Goal: Obtain resource: Obtain resource

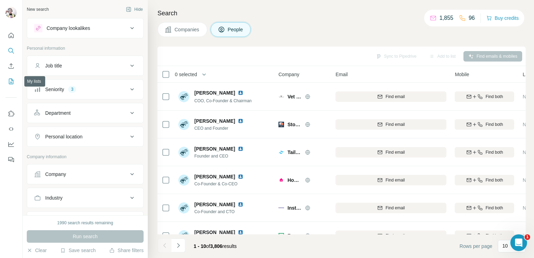
click at [7, 84] on button "My lists" at bounding box center [11, 81] width 11 height 13
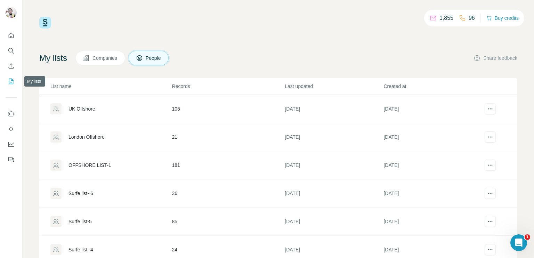
click at [8, 80] on icon "My lists" at bounding box center [11, 81] width 7 height 7
click at [13, 80] on icon "My lists" at bounding box center [11, 81] width 3 height 5
click at [11, 81] on icon "My lists" at bounding box center [11, 81] width 7 height 7
click at [193, 114] on td "105" at bounding box center [228, 109] width 113 height 28
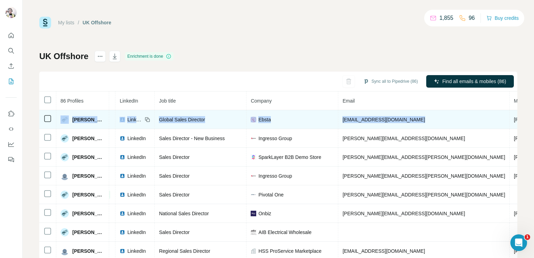
scroll to position [0, 88]
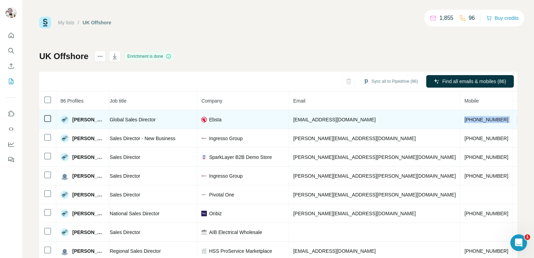
drag, startPoint x: 460, startPoint y: 118, endPoint x: 498, endPoint y: 117, distance: 37.5
click at [501, 116] on tr "[PERSON_NAME] Found LinkedIn Global Sales Director [PERSON_NAME] [PERSON_NAME][…" at bounding box center [299, 119] width 693 height 19
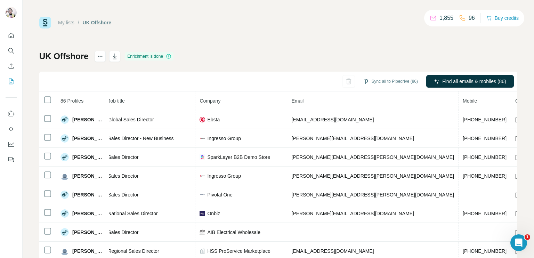
click at [238, 49] on div "My lists / UK Offshore 1,855 96 Buy credits UK Offshore Enrichment is done Sync…" at bounding box center [278, 146] width 478 height 258
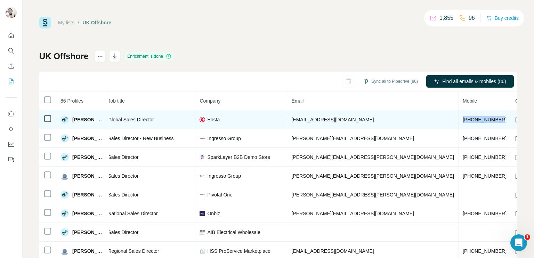
drag, startPoint x: 374, startPoint y: 118, endPoint x: 416, endPoint y: 115, distance: 41.8
click at [458, 115] on td "[PHONE_NUMBER]" at bounding box center [484, 119] width 52 height 19
copy span "[PHONE_NUMBER]"
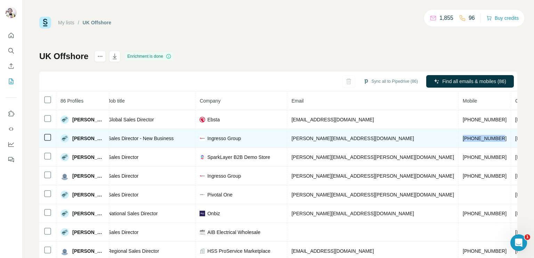
drag, startPoint x: 374, startPoint y: 136, endPoint x: 415, endPoint y: 137, distance: 41.4
click at [458, 137] on td "[PHONE_NUMBER]" at bounding box center [484, 138] width 52 height 19
copy span "[PHONE_NUMBER]"
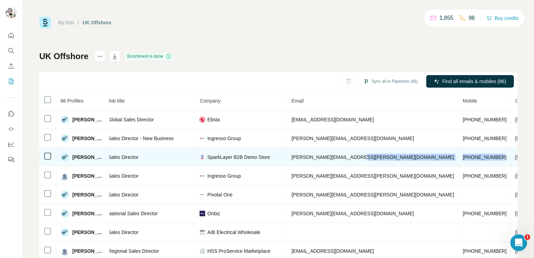
drag, startPoint x: 371, startPoint y: 155, endPoint x: 417, endPoint y: 156, distance: 46.6
click at [417, 156] on tr "[PERSON_NAME] Found LinkedIn Sales Director SparkLayer B2B Demo Store [PERSON_N…" at bounding box center [298, 157] width 693 height 19
copy tr "[PHONE_NUMBER]"
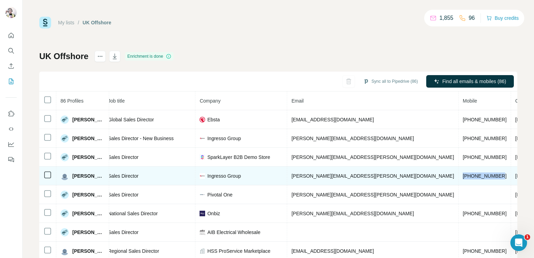
drag, startPoint x: 373, startPoint y: 173, endPoint x: 417, endPoint y: 177, distance: 44.3
click at [458, 177] on td "[PHONE_NUMBER]" at bounding box center [484, 175] width 52 height 19
copy span "[PHONE_NUMBER]"
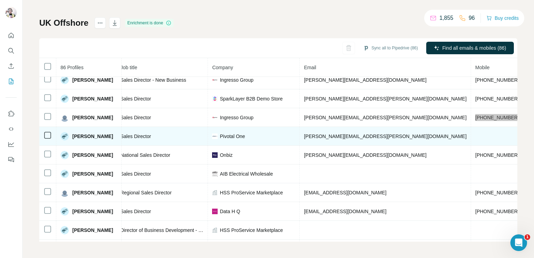
scroll to position [60, 88]
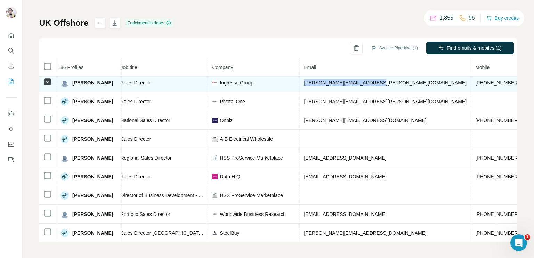
drag, startPoint x: 365, startPoint y: 79, endPoint x: 294, endPoint y: 84, distance: 71.7
click at [300, 84] on td "[PERSON_NAME][EMAIL_ADDRESS][PERSON_NAME][DOMAIN_NAME]" at bounding box center [385, 82] width 171 height 19
copy span "[PERSON_NAME][EMAIL_ADDRESS][PERSON_NAME][DOMAIN_NAME]"
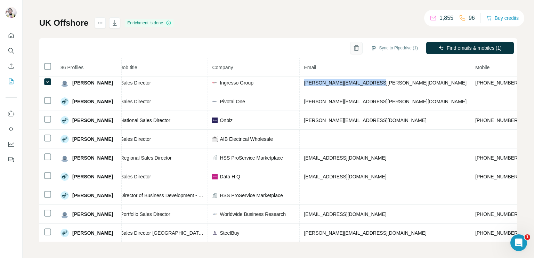
click at [354, 46] on icon "button" at bounding box center [356, 48] width 4 height 5
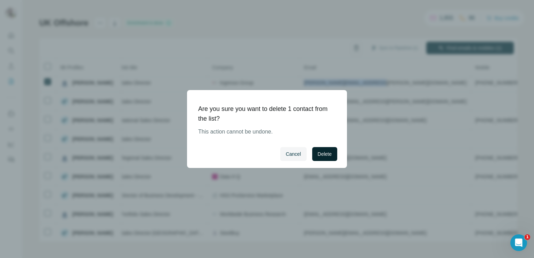
click at [329, 154] on span "Delete" at bounding box center [325, 154] width 14 height 7
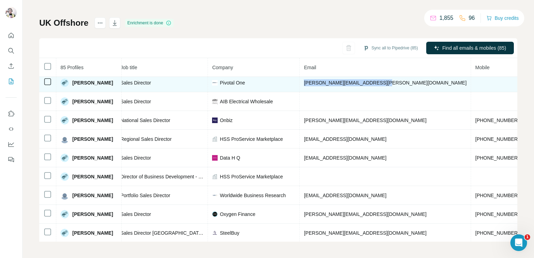
drag, startPoint x: 372, startPoint y: 80, endPoint x: 296, endPoint y: 87, distance: 76.1
click at [300, 87] on td "[PERSON_NAME][EMAIL_ADDRESS][PERSON_NAME][DOMAIN_NAME]" at bounding box center [385, 82] width 171 height 19
copy span "[PERSON_NAME][EMAIL_ADDRESS][PERSON_NAME][DOMAIN_NAME]"
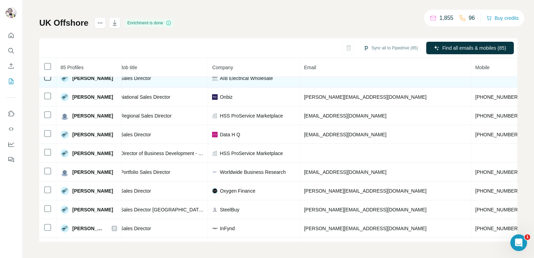
scroll to position [95, 88]
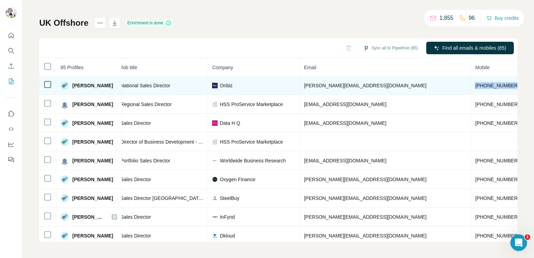
drag, startPoint x: 430, startPoint y: 83, endPoint x: 388, endPoint y: 86, distance: 41.5
click at [471, 86] on td "[PHONE_NUMBER]" at bounding box center [497, 85] width 52 height 19
copy span "[PHONE_NUMBER]"
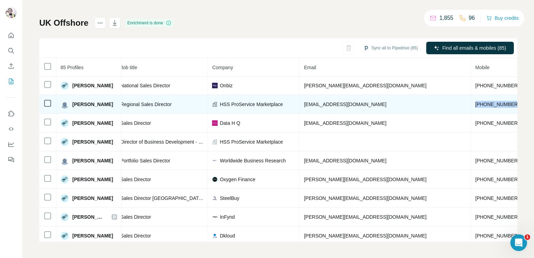
drag, startPoint x: 429, startPoint y: 102, endPoint x: 391, endPoint y: 105, distance: 38.0
click at [471, 105] on td "[PHONE_NUMBER]" at bounding box center [497, 104] width 52 height 19
copy span "[PHONE_NUMBER]"
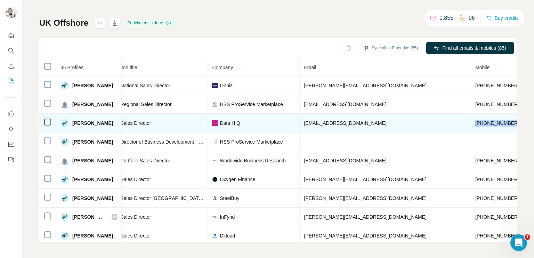
drag, startPoint x: 428, startPoint y: 121, endPoint x: 390, endPoint y: 125, distance: 37.7
click at [471, 125] on td "[PHONE_NUMBER]" at bounding box center [497, 123] width 52 height 19
copy span "[PHONE_NUMBER]"
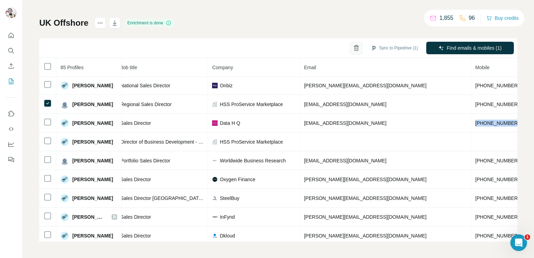
click at [350, 49] on button "button" at bounding box center [356, 48] width 13 height 13
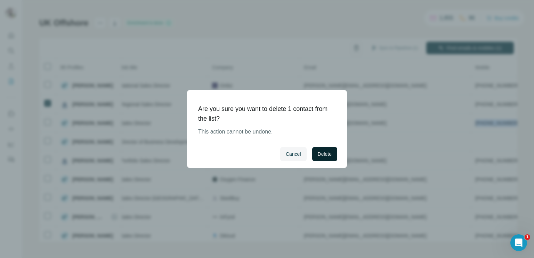
click at [317, 158] on button "Delete" at bounding box center [324, 154] width 25 height 14
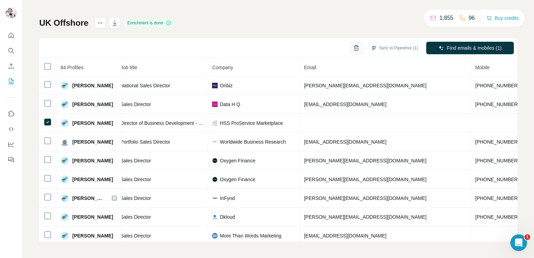
click at [353, 47] on icon "button" at bounding box center [356, 47] width 7 height 7
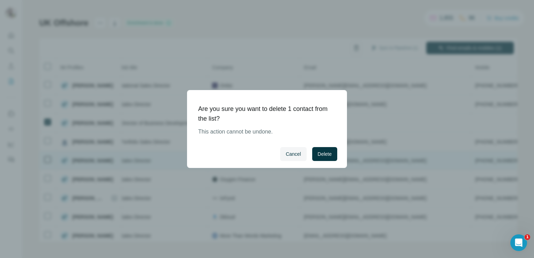
drag, startPoint x: 317, startPoint y: 159, endPoint x: 342, endPoint y: 154, distance: 25.2
click at [321, 156] on button "Delete" at bounding box center [324, 154] width 25 height 14
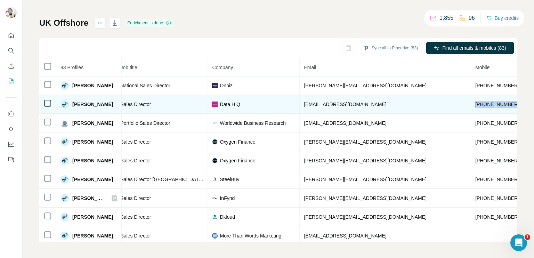
drag, startPoint x: 429, startPoint y: 102, endPoint x: 391, endPoint y: 104, distance: 38.6
click at [471, 104] on td "[PHONE_NUMBER]" at bounding box center [497, 104] width 52 height 19
copy span "[PHONE_NUMBER]"
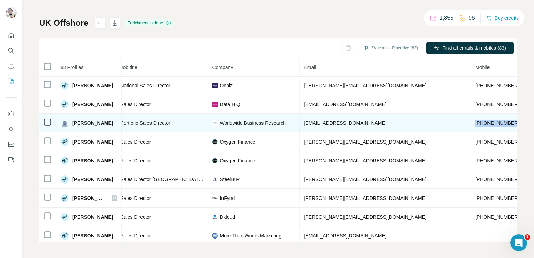
drag, startPoint x: 430, startPoint y: 121, endPoint x: 391, endPoint y: 121, distance: 38.9
click at [471, 121] on td "[PHONE_NUMBER]" at bounding box center [497, 123] width 52 height 19
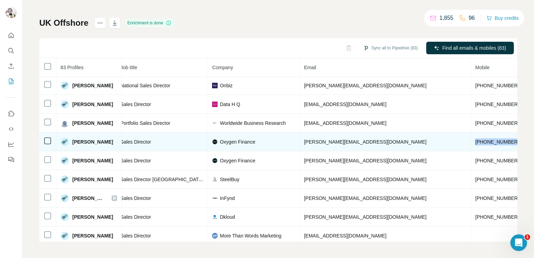
drag, startPoint x: 430, startPoint y: 140, endPoint x: 389, endPoint y: 142, distance: 41.8
click at [471, 142] on td "[PHONE_NUMBER]" at bounding box center [497, 141] width 52 height 19
click at [212, 140] on img at bounding box center [215, 142] width 6 height 6
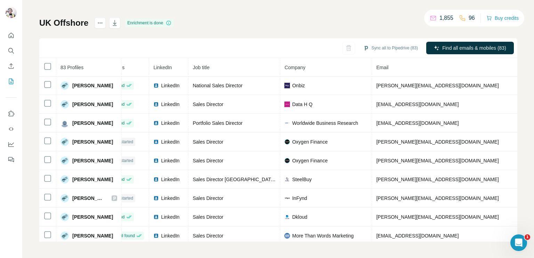
scroll to position [95, 7]
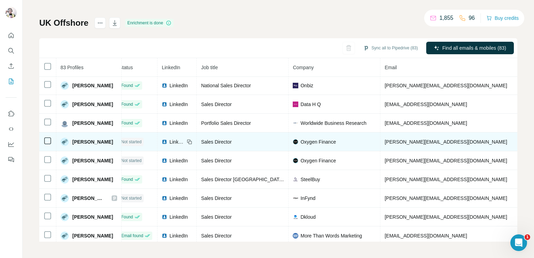
click at [169, 140] on span "LinkedIn" at bounding box center [176, 141] width 15 height 7
drag, startPoint x: 462, startPoint y: 138, endPoint x: 376, endPoint y: 142, distance: 86.3
click at [380, 142] on td "[PERSON_NAME][EMAIL_ADDRESS][DOMAIN_NAME]" at bounding box center [465, 141] width 171 height 19
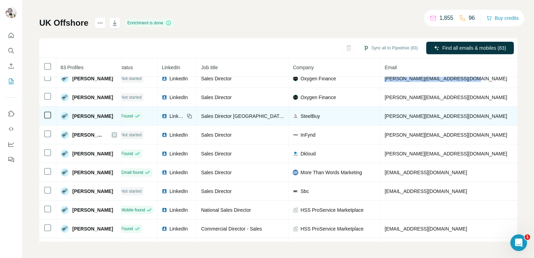
scroll to position [164, 7]
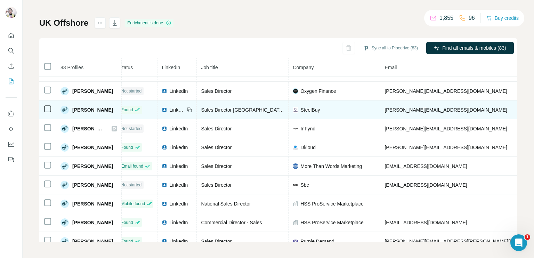
drag, startPoint x: 471, startPoint y: 107, endPoint x: 501, endPoint y: 109, distance: 29.3
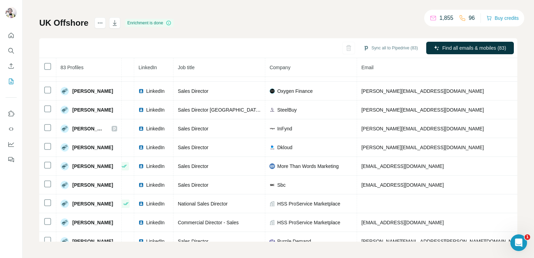
scroll to position [164, 36]
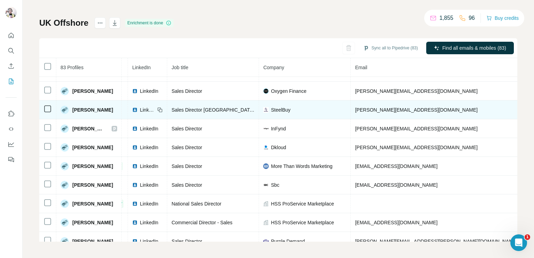
click at [140, 108] on span "LinkedIn" at bounding box center [147, 109] width 15 height 7
drag, startPoint x: 483, startPoint y: 107, endPoint x: 436, endPoint y: 106, distance: 47.3
click at [436, 106] on tr "[PERSON_NAME] Found LinkedIn Sales Director Europe and UK SteelBuy [EMAIL_ADDRE…" at bounding box center [356, 109] width 706 height 19
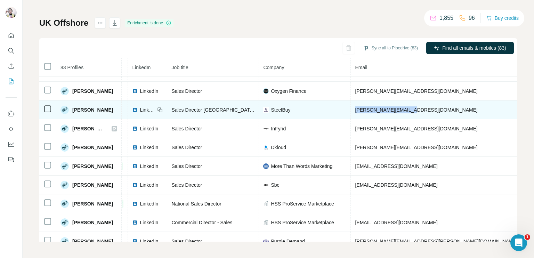
drag, startPoint x: 343, startPoint y: 107, endPoint x: 404, endPoint y: 111, distance: 60.6
click at [404, 111] on td "[PERSON_NAME][EMAIL_ADDRESS][DOMAIN_NAME]" at bounding box center [436, 109] width 171 height 19
drag, startPoint x: 482, startPoint y: 108, endPoint x: 442, endPoint y: 112, distance: 40.9
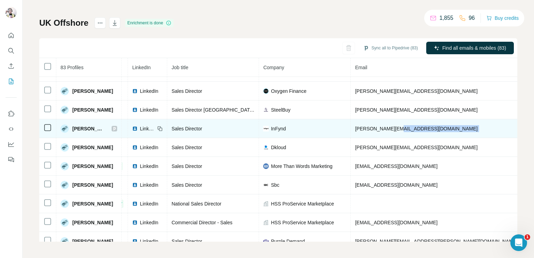
drag, startPoint x: 481, startPoint y: 128, endPoint x: 433, endPoint y: 124, distance: 47.7
click at [433, 124] on tr "[PERSON_NAME] Not started LinkedIn Sales Director InFynd [PERSON_NAME][EMAIL_AD…" at bounding box center [356, 128] width 706 height 19
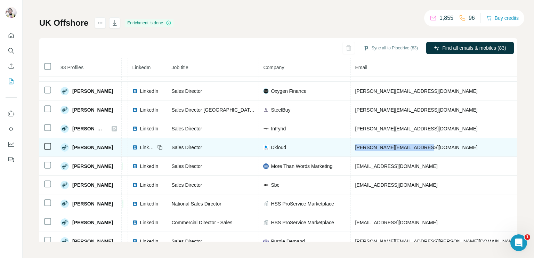
drag, startPoint x: 413, startPoint y: 146, endPoint x: 344, endPoint y: 143, distance: 68.5
click at [351, 143] on td "[PERSON_NAME][EMAIL_ADDRESS][DOMAIN_NAME]" at bounding box center [436, 147] width 171 height 19
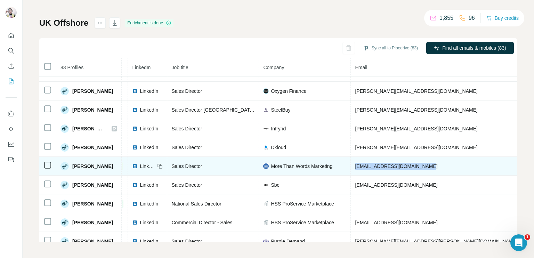
drag, startPoint x: 419, startPoint y: 162, endPoint x: 347, endPoint y: 158, distance: 71.7
click at [351, 158] on td "[EMAIL_ADDRESS][DOMAIN_NAME]" at bounding box center [436, 166] width 171 height 19
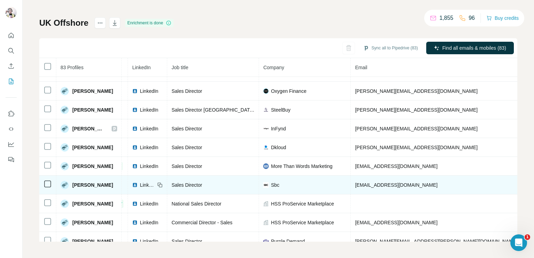
drag, startPoint x: 438, startPoint y: 183, endPoint x: 487, endPoint y: 185, distance: 48.7
click at [487, 185] on tr "[PERSON_NAME] Not started LinkedIn Sales Director Sbc [EMAIL_ADDRESS][DOMAIN_NA…" at bounding box center [356, 185] width 706 height 19
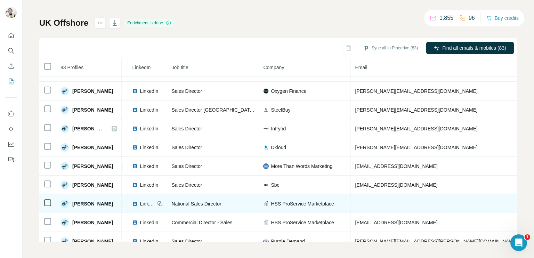
click at [140, 201] on span "LinkedIn" at bounding box center [147, 203] width 15 height 7
drag, startPoint x: 480, startPoint y: 199, endPoint x: 442, endPoint y: 200, distance: 38.2
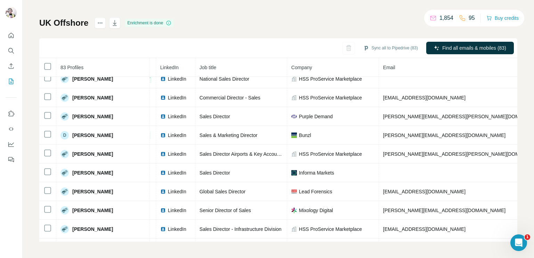
scroll to position [299, 36]
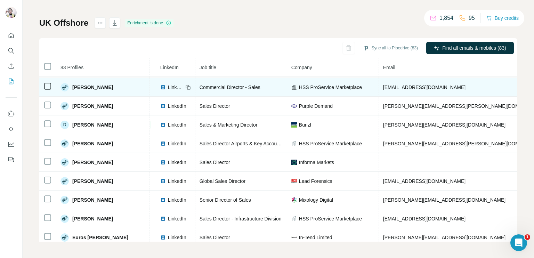
drag, startPoint x: 483, startPoint y: 85, endPoint x: 441, endPoint y: 89, distance: 42.6
click at [299, 86] on span "HSS ProService Marketplace" at bounding box center [330, 87] width 63 height 7
drag, startPoint x: 254, startPoint y: 83, endPoint x: 275, endPoint y: 86, distance: 20.7
click at [287, 86] on td "HSS ProService Marketplace" at bounding box center [333, 87] width 92 height 19
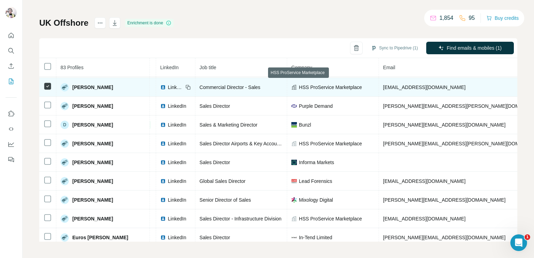
click at [313, 84] on span "HSS ProService Marketplace" at bounding box center [330, 87] width 63 height 7
click at [291, 85] on icon at bounding box center [294, 87] width 6 height 6
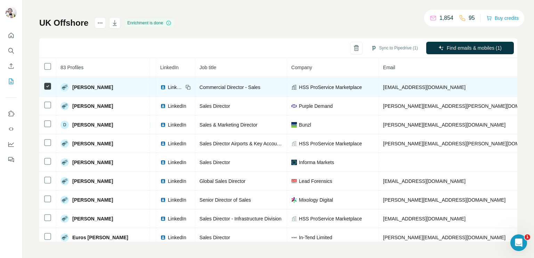
click at [156, 80] on td "LinkedIn" at bounding box center [175, 87] width 39 height 19
click at [168, 84] on span "LinkedIn" at bounding box center [175, 87] width 15 height 7
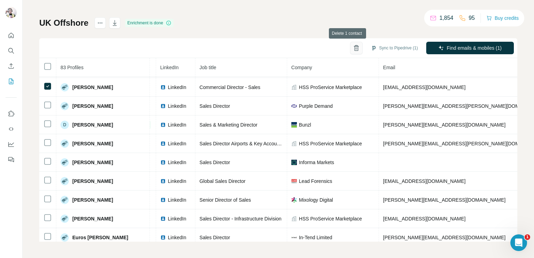
click at [353, 46] on icon "button" at bounding box center [356, 47] width 7 height 7
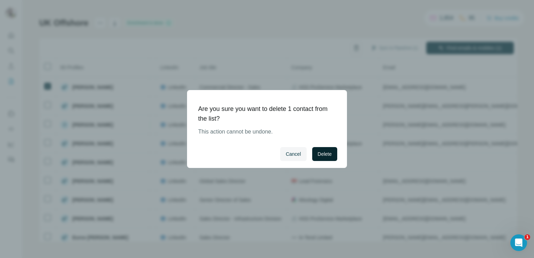
click at [321, 151] on span "Delete" at bounding box center [325, 154] width 14 height 7
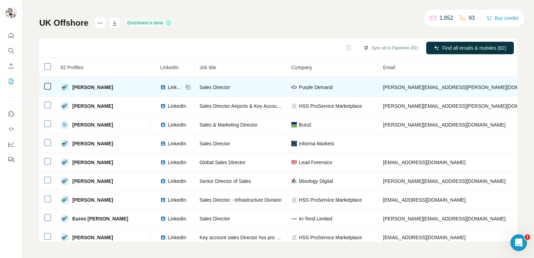
drag, startPoint x: 483, startPoint y: 83, endPoint x: 439, endPoint y: 83, distance: 43.4
drag, startPoint x: 439, startPoint y: 83, endPoint x: 469, endPoint y: 81, distance: 30.0
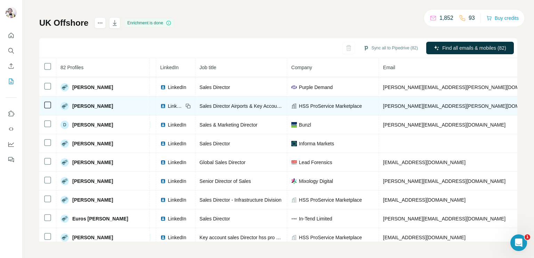
drag, startPoint x: 485, startPoint y: 103, endPoint x: 441, endPoint y: 103, distance: 44.1
drag, startPoint x: 401, startPoint y: 100, endPoint x: 349, endPoint y: 100, distance: 51.8
click at [379, 100] on td "[PERSON_NAME][EMAIL_ADDRESS][PERSON_NAME][DOMAIN_NAME]" at bounding box center [464, 106] width 171 height 19
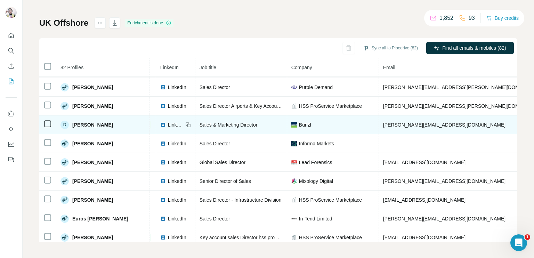
click at [168, 121] on span "LinkedIn" at bounding box center [175, 124] width 15 height 7
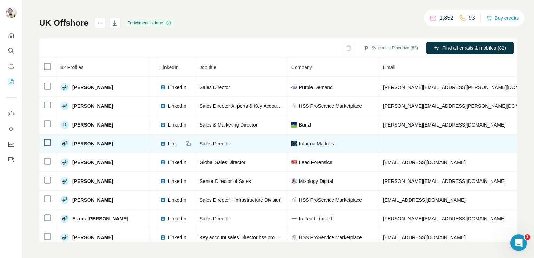
click at [168, 140] on span "LinkedIn" at bounding box center [175, 143] width 15 height 7
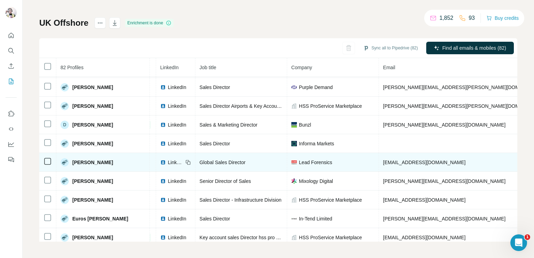
click at [299, 159] on span "Lead Forensics" at bounding box center [315, 162] width 33 height 7
click at [168, 159] on span "LinkedIn" at bounding box center [175, 162] width 15 height 7
drag, startPoint x: 486, startPoint y: 158, endPoint x: 444, endPoint y: 158, distance: 42.4
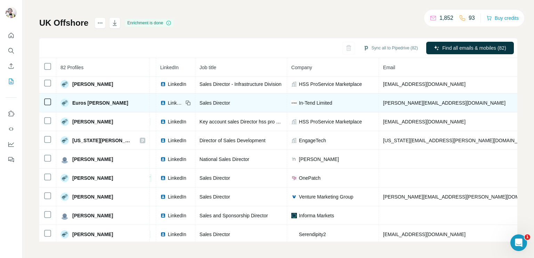
scroll to position [416, 36]
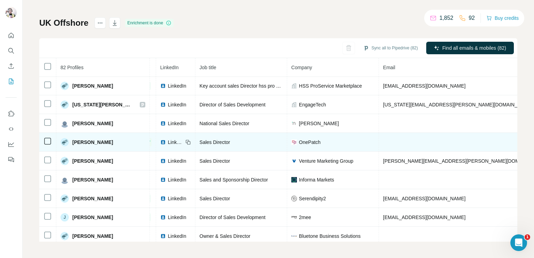
scroll to position [486, 36]
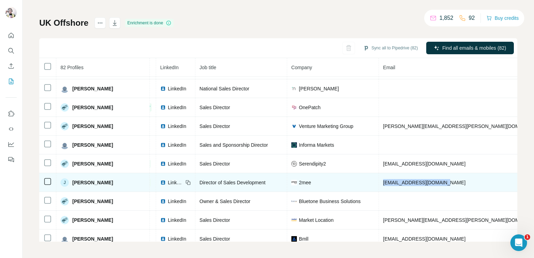
drag, startPoint x: 412, startPoint y: 178, endPoint x: 348, endPoint y: 173, distance: 64.8
click at [379, 173] on td "[EMAIL_ADDRESS][DOMAIN_NAME]" at bounding box center [464, 182] width 171 height 19
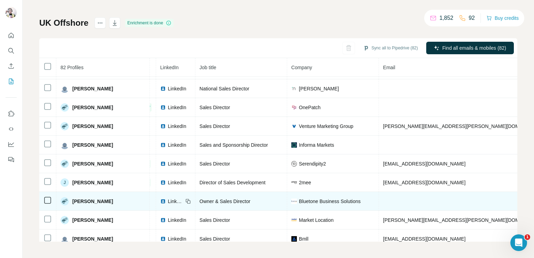
click at [168, 198] on span "LinkedIn" at bounding box center [175, 201] width 15 height 7
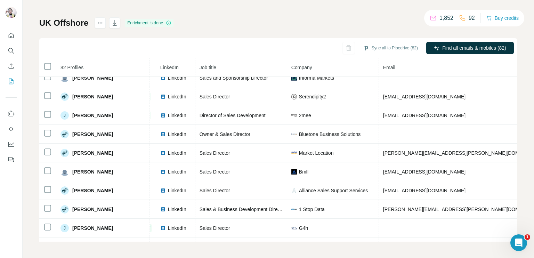
scroll to position [590, 36]
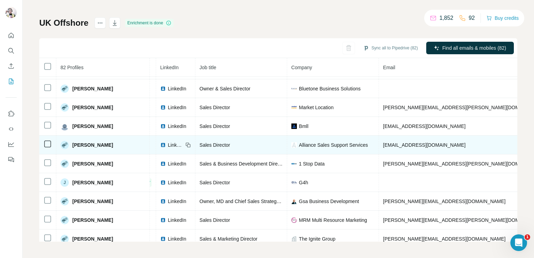
scroll to position [602, 36]
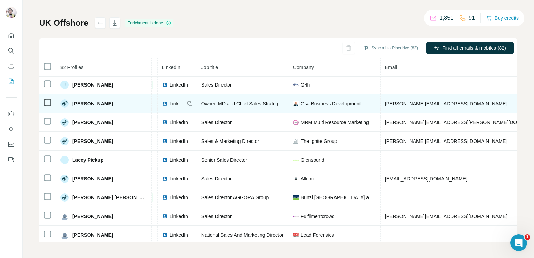
scroll to position [707, 36]
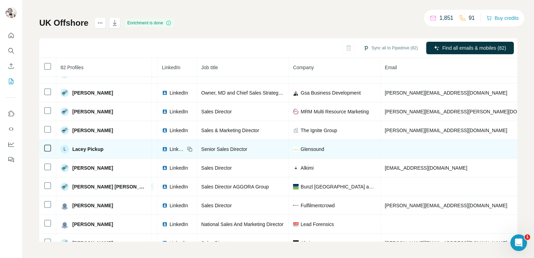
click at [170, 146] on span "LinkedIn" at bounding box center [177, 149] width 15 height 7
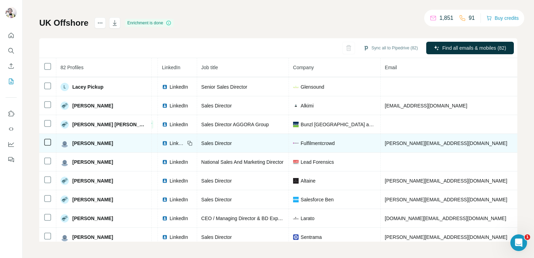
scroll to position [776, 36]
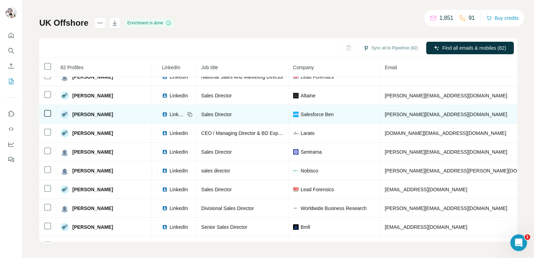
scroll to position [893, 36]
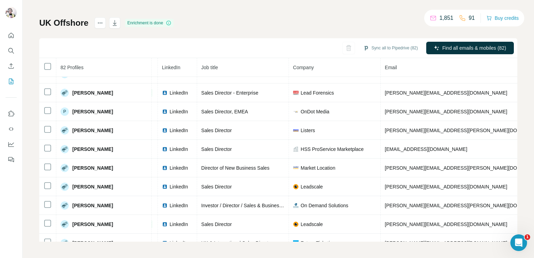
scroll to position [1010, 36]
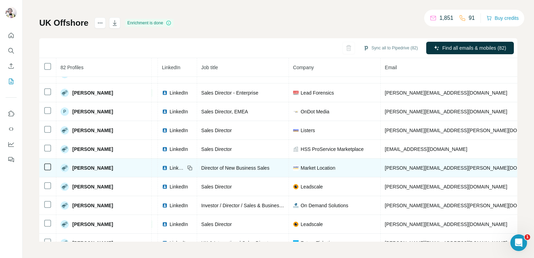
scroll to position [1079, 36]
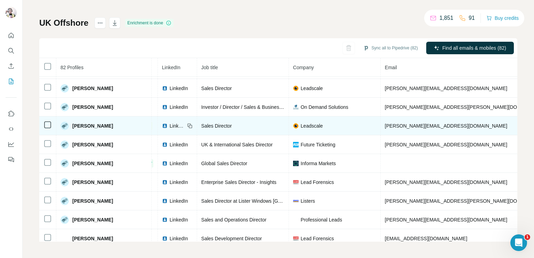
scroll to position [1149, 36]
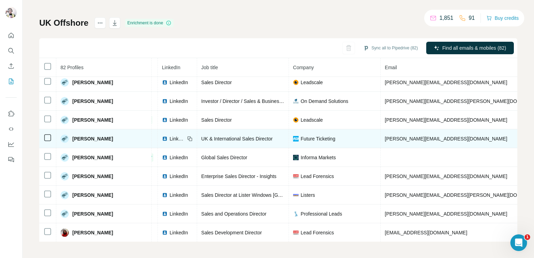
drag, startPoint x: 412, startPoint y: 128, endPoint x: 349, endPoint y: 129, distance: 63.6
click at [381, 129] on td "[PERSON_NAME][EMAIL_ADDRESS][DOMAIN_NAME]" at bounding box center [466, 138] width 171 height 19
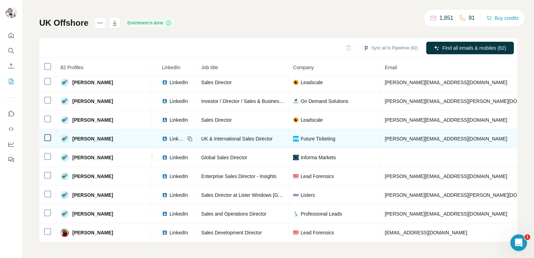
click at [83, 135] on span "[PERSON_NAME]" at bounding box center [92, 138] width 41 height 7
drag, startPoint x: 307, startPoint y: 130, endPoint x: 259, endPoint y: 130, distance: 47.3
click at [289, 130] on td "Future Ticketing" at bounding box center [335, 138] width 92 height 19
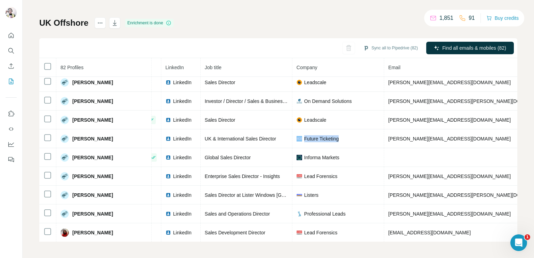
scroll to position [1149, 0]
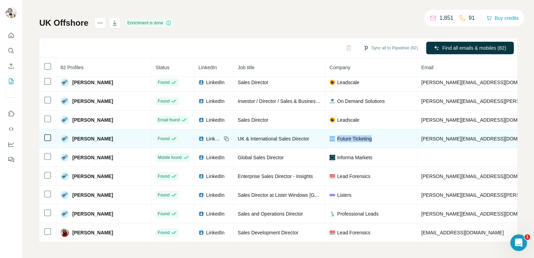
click at [337, 135] on span "Future Ticketing" at bounding box center [354, 138] width 35 height 7
click at [206, 135] on span "LinkedIn" at bounding box center [213, 138] width 15 height 7
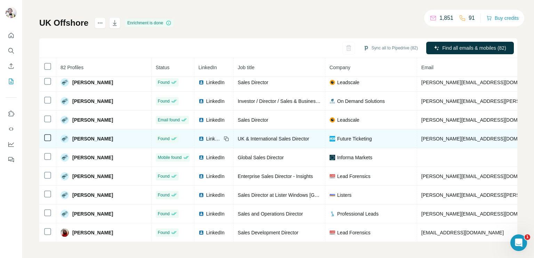
click at [86, 135] on span "[PERSON_NAME]" at bounding box center [92, 138] width 41 height 7
click at [238, 136] on span "UK & International Sales Director" at bounding box center [273, 139] width 71 height 6
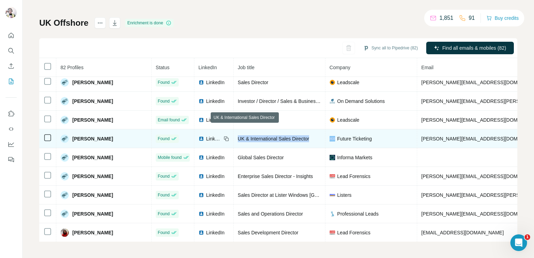
click at [238, 136] on span "UK & International Sales Director" at bounding box center [273, 139] width 71 height 6
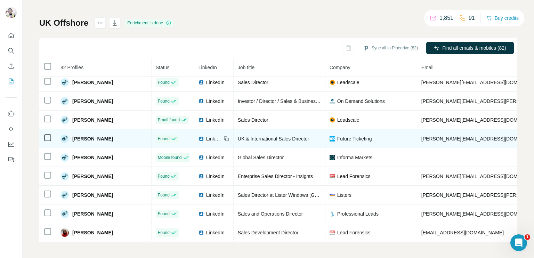
click at [337, 135] on span "Future Ticketing" at bounding box center [354, 138] width 35 height 7
drag, startPoint x: 448, startPoint y: 125, endPoint x: 388, endPoint y: 130, distance: 60.0
click at [417, 130] on td "[PERSON_NAME][EMAIL_ADDRESS][DOMAIN_NAME]" at bounding box center [502, 138] width 171 height 19
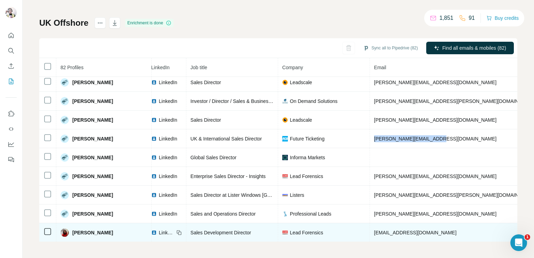
scroll to position [1149, 65]
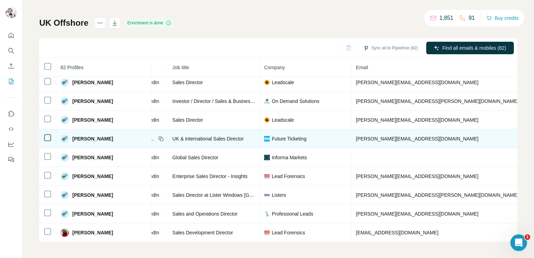
drag, startPoint x: 456, startPoint y: 126, endPoint x: 417, endPoint y: 128, distance: 39.3
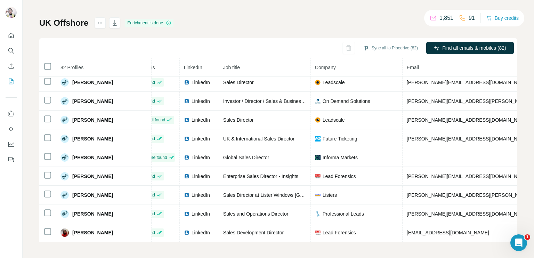
scroll to position [1149, 0]
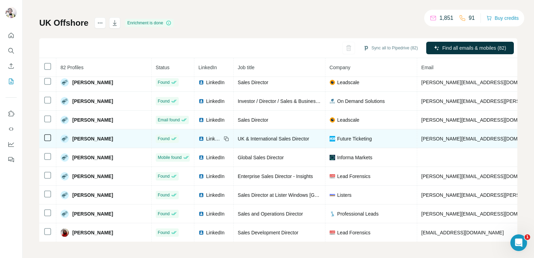
click at [206, 135] on span "LinkedIn" at bounding box center [213, 138] width 15 height 7
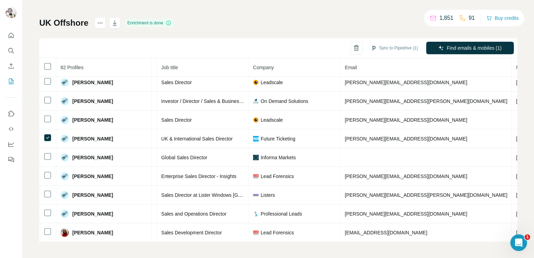
scroll to position [1149, 84]
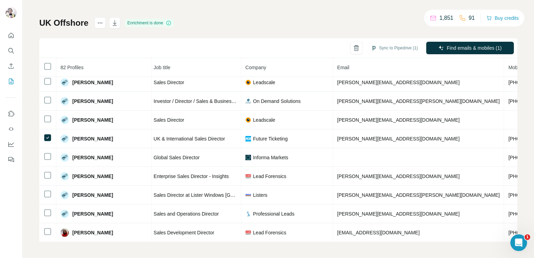
drag, startPoint x: 299, startPoint y: 67, endPoint x: 302, endPoint y: 71, distance: 4.2
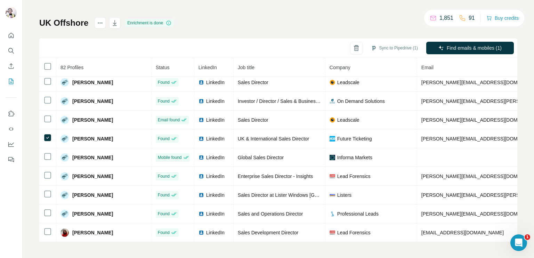
click at [160, 59] on th "Status" at bounding box center [173, 67] width 43 height 19
drag, startPoint x: 161, startPoint y: 75, endPoint x: 149, endPoint y: 74, distance: 12.5
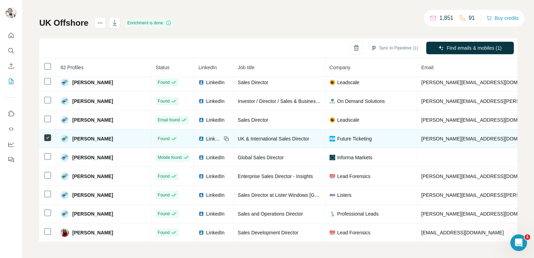
click at [83, 135] on span "[PERSON_NAME]" at bounding box center [92, 138] width 41 height 7
click at [238, 136] on span "UK & International Sales Director" at bounding box center [273, 139] width 71 height 6
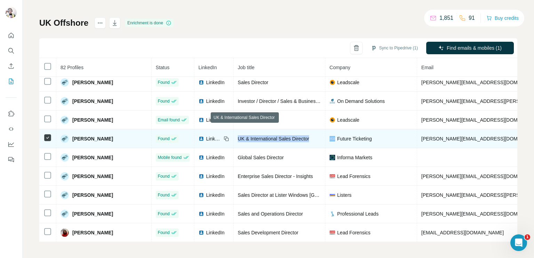
click at [238, 136] on span "UK & International Sales Director" at bounding box center [273, 139] width 71 height 6
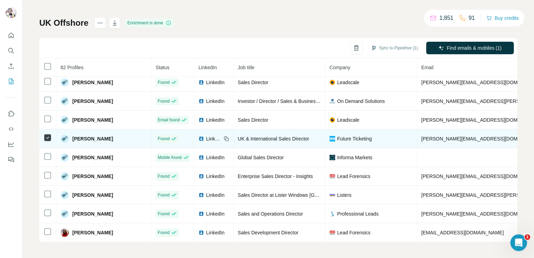
click at [337, 135] on span "Future Ticketing" at bounding box center [354, 138] width 35 height 7
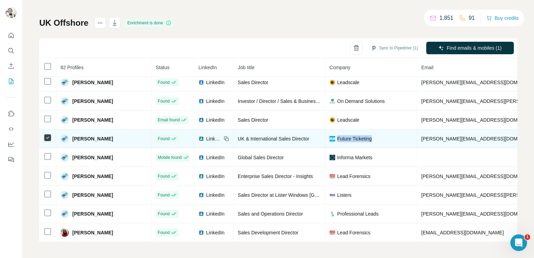
click at [337, 135] on span "Future Ticketing" at bounding box center [354, 138] width 35 height 7
click at [421, 136] on span "[PERSON_NAME][EMAIL_ADDRESS][DOMAIN_NAME]" at bounding box center [482, 139] width 122 height 6
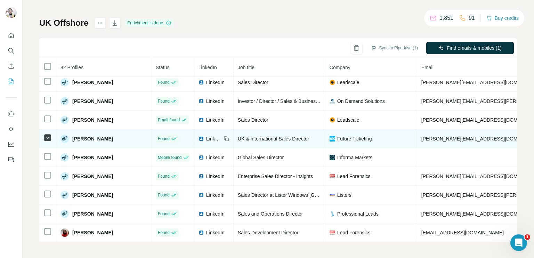
click at [206, 135] on span "LinkedIn" at bounding box center [213, 138] width 15 height 7
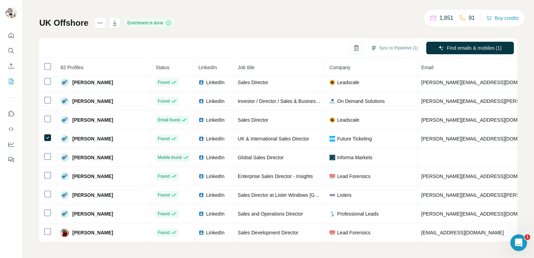
click at [330, 69] on span "Company" at bounding box center [340, 68] width 21 height 6
click at [234, 60] on th "Job title" at bounding box center [280, 67] width 92 height 19
click at [238, 67] on span "Job title" at bounding box center [246, 68] width 17 height 6
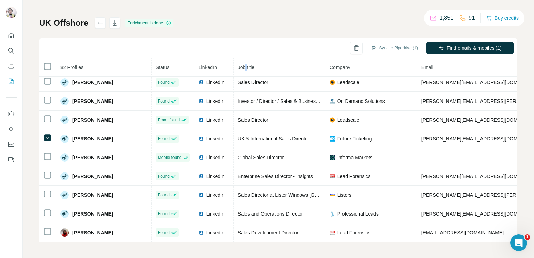
click at [238, 67] on span "Job title" at bounding box center [246, 68] width 17 height 6
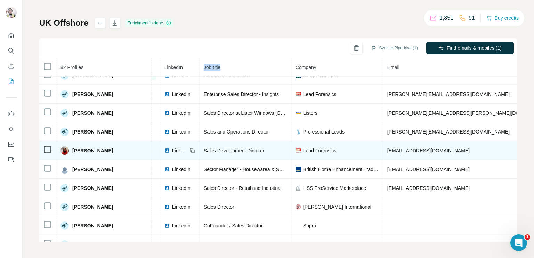
scroll to position [1196, 34]
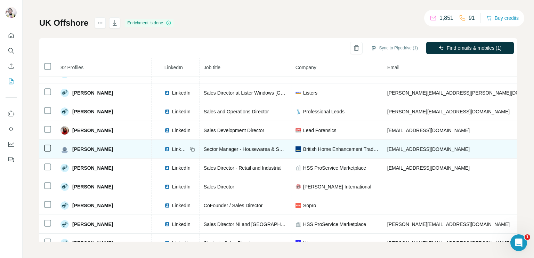
scroll to position [1266, 34]
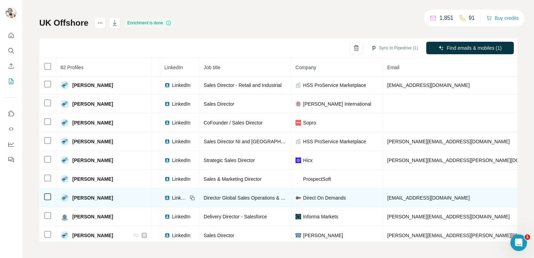
scroll to position [1335, 34]
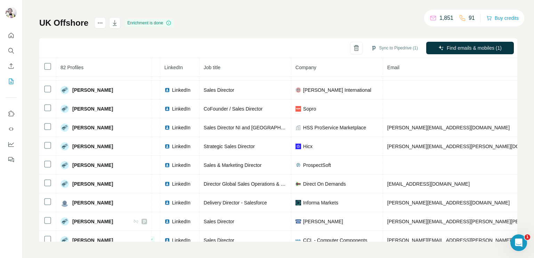
scroll to position [1385, 34]
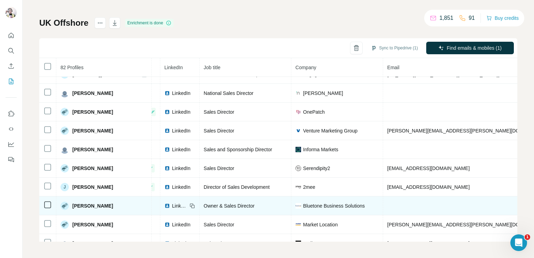
scroll to position [238, 34]
